Goal: Transaction & Acquisition: Obtain resource

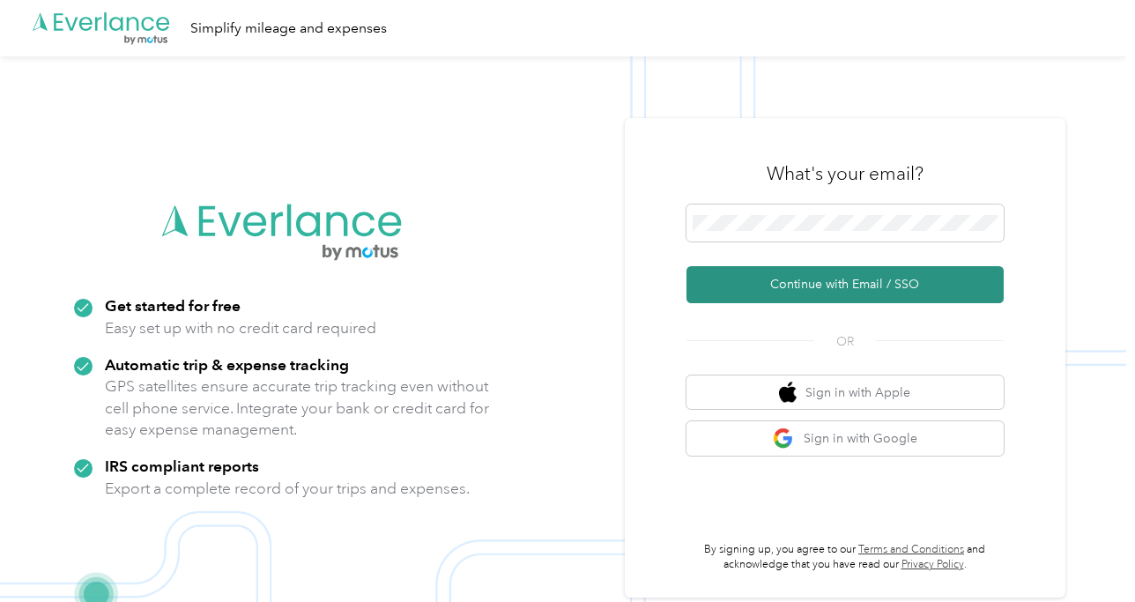
click at [875, 284] on button "Continue with Email / SSO" at bounding box center [845, 284] width 317 height 37
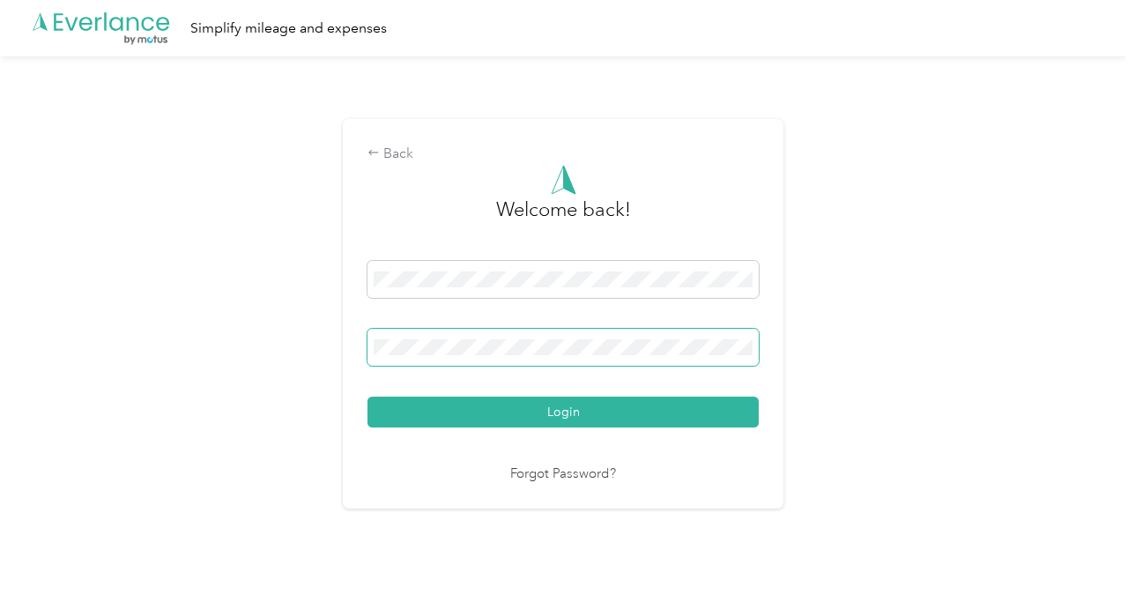
click at [593, 354] on span at bounding box center [563, 347] width 391 height 37
click at [575, 331] on span at bounding box center [563, 347] width 391 height 37
click at [452, 482] on div "Forgot Password?" at bounding box center [563, 475] width 391 height 20
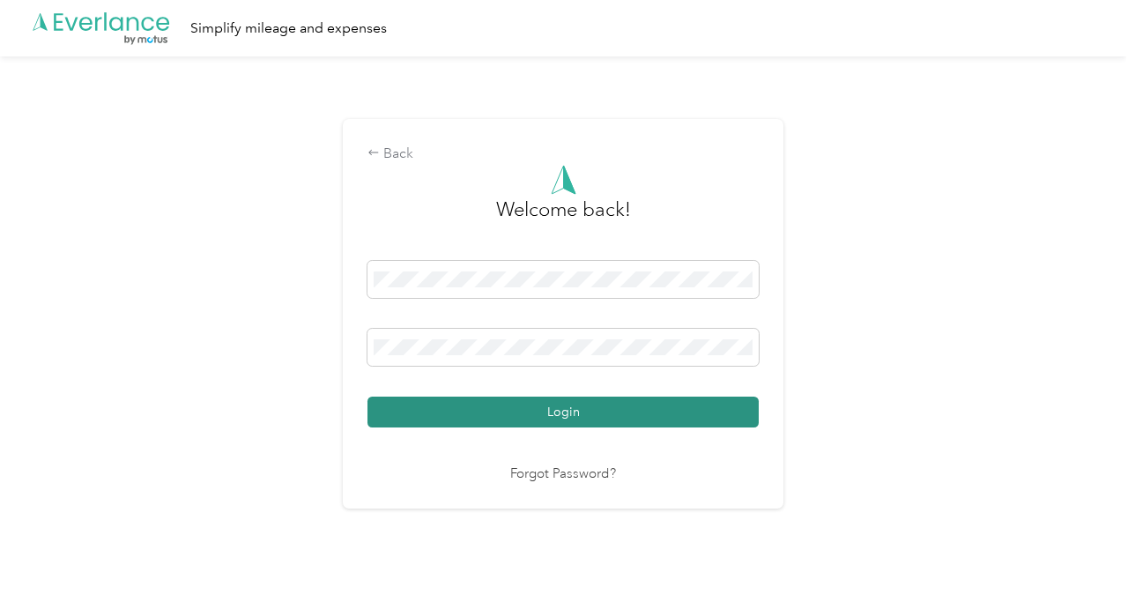
click at [495, 416] on button "Login" at bounding box center [563, 412] width 391 height 31
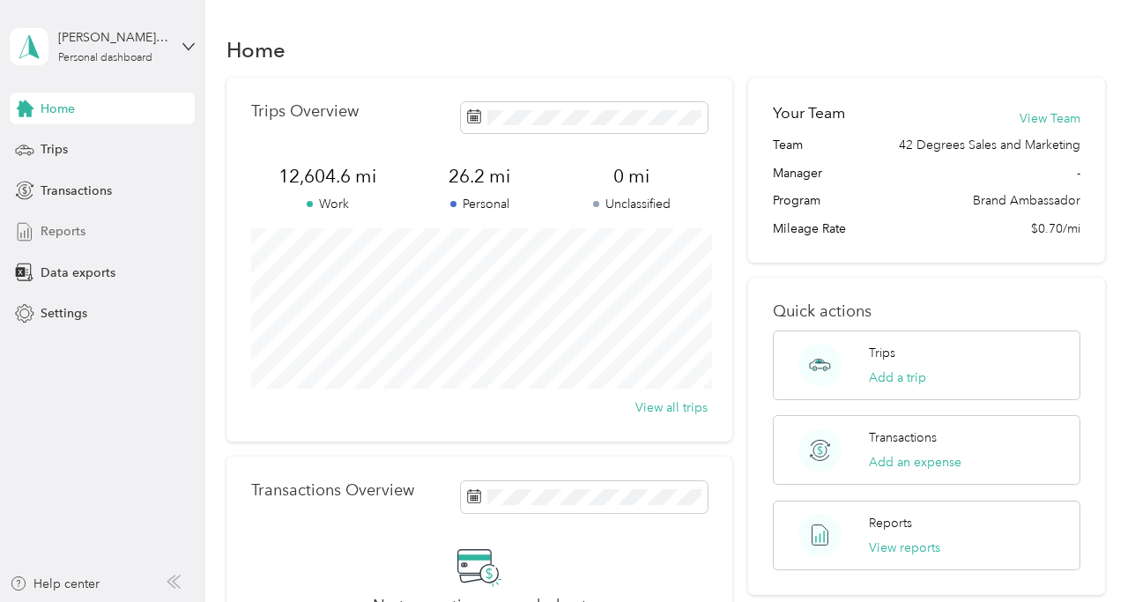
click at [80, 235] on span "Reports" at bounding box center [63, 231] width 45 height 19
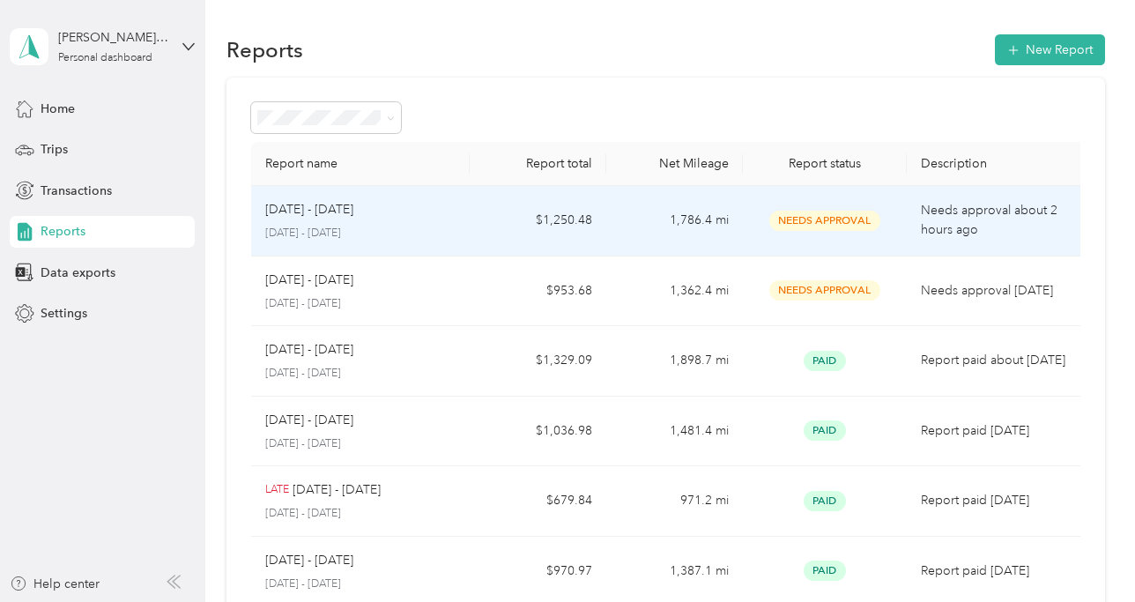
click at [979, 212] on p "Needs approval about 2 hours ago" at bounding box center [998, 220] width 154 height 39
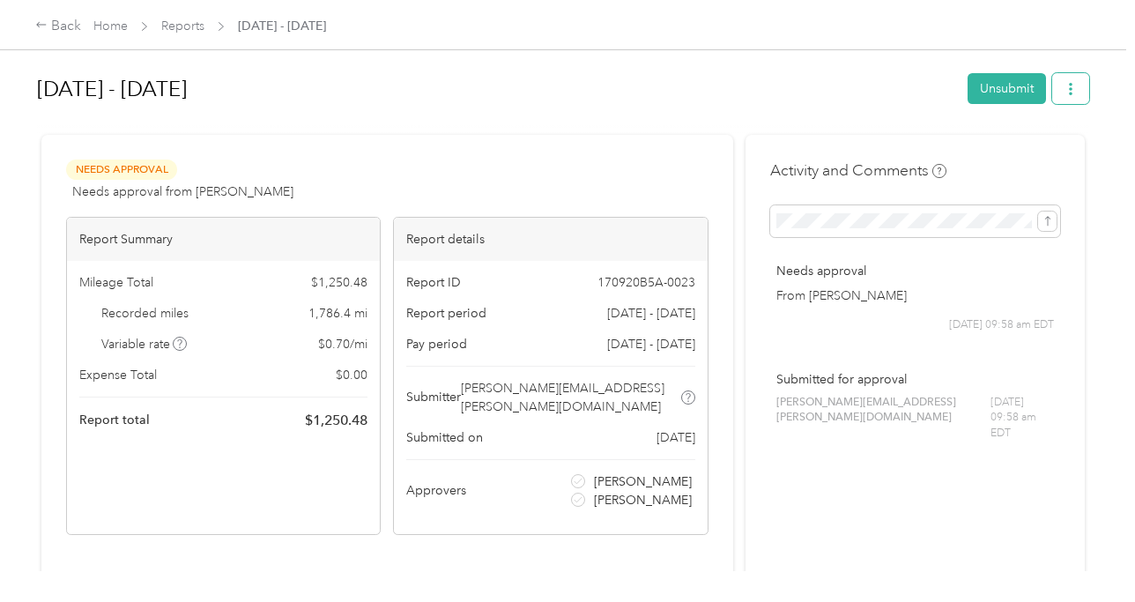
click at [1077, 91] on icon "button" at bounding box center [1071, 89] width 12 height 12
click at [1044, 146] on span "Download" at bounding box center [1030, 153] width 58 height 19
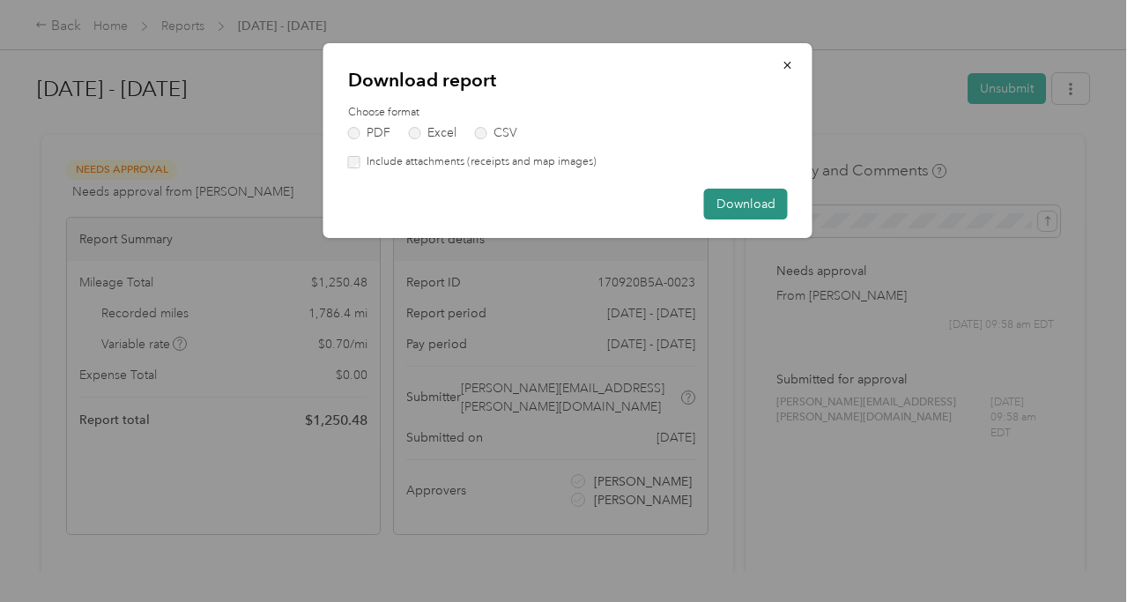
click at [750, 197] on button "Download" at bounding box center [746, 204] width 84 height 31
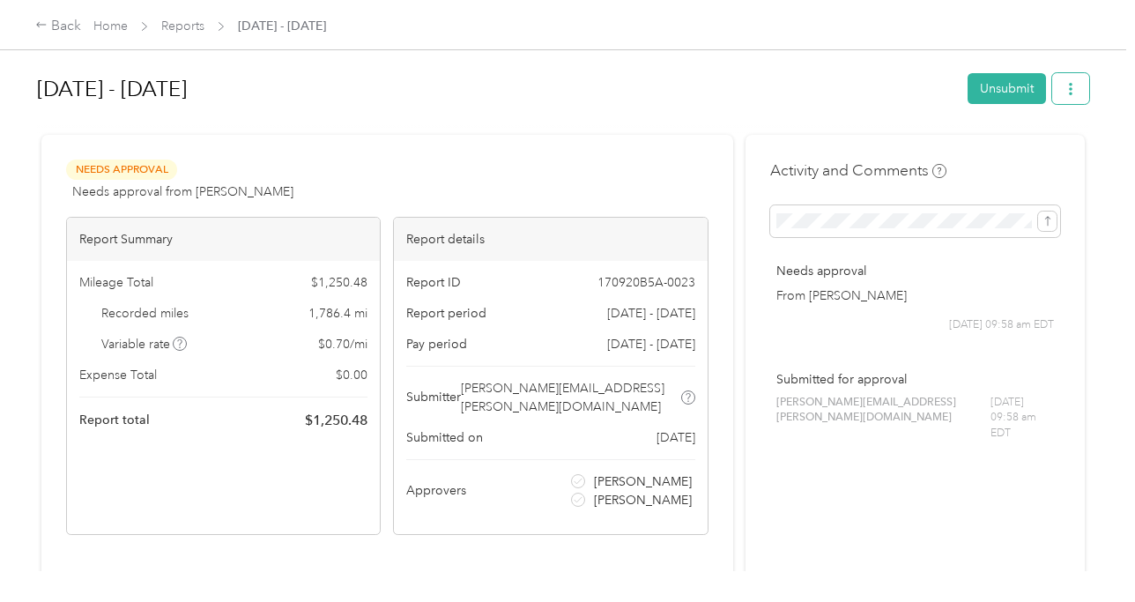
click at [1076, 87] on icon "button" at bounding box center [1071, 89] width 12 height 12
click at [1053, 155] on span "Download" at bounding box center [1030, 153] width 58 height 19
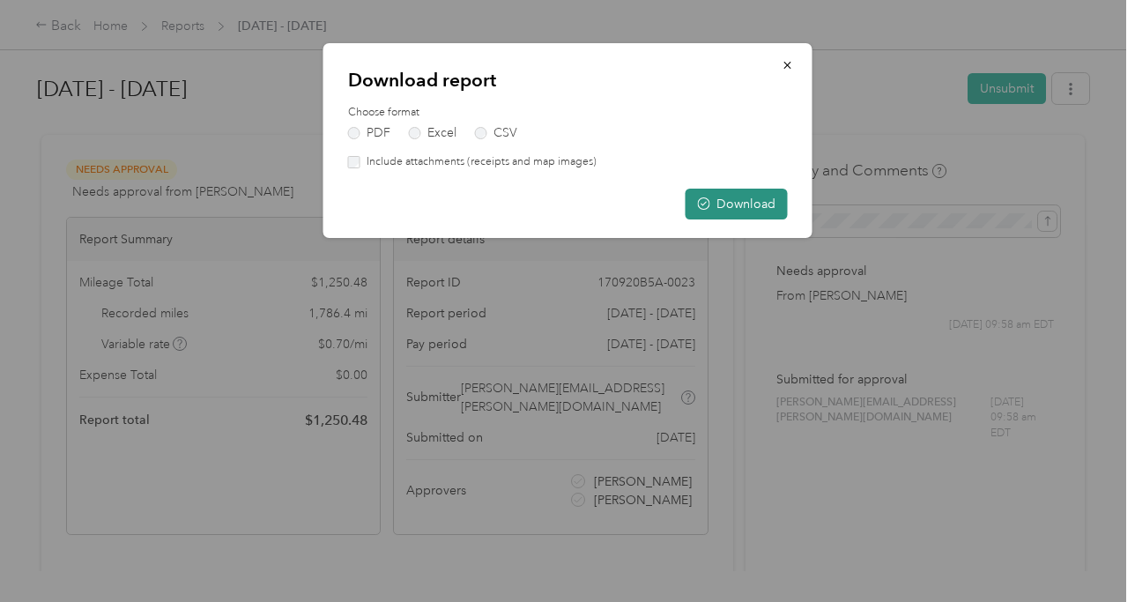
click at [745, 206] on button "Download" at bounding box center [737, 204] width 102 height 31
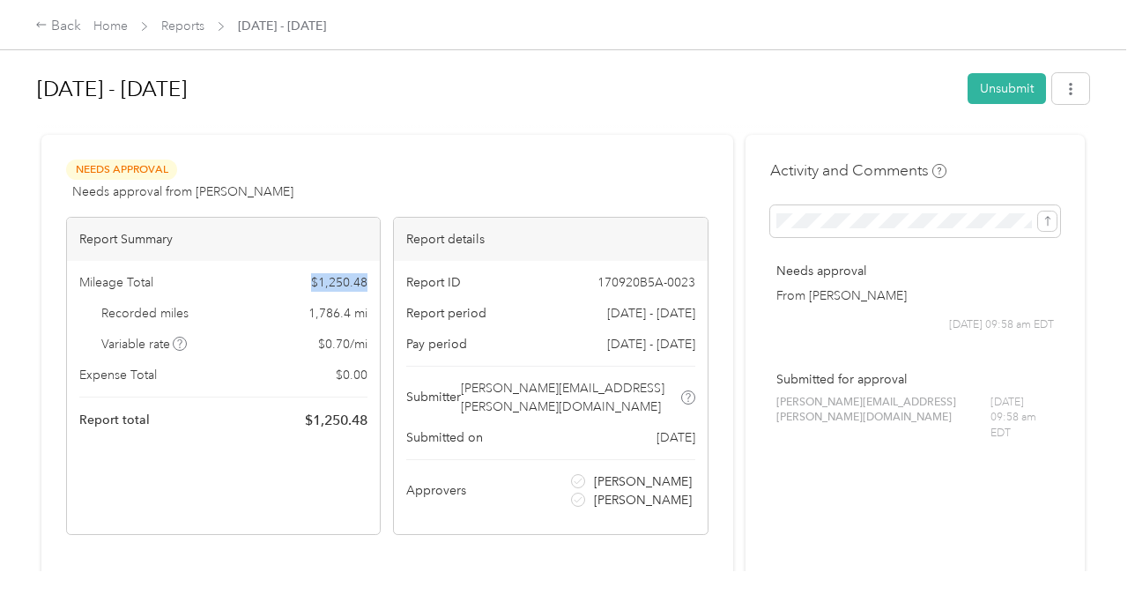
drag, startPoint x: 314, startPoint y: 279, endPoint x: 374, endPoint y: 279, distance: 60.0
click at [374, 279] on div "Mileage Total $ 1,250.48 Recorded miles 1,786.4 mi Variable rate $ 0.70 / mi Ex…" at bounding box center [223, 352] width 313 height 182
copy span "$ 1,250.48"
